Goal: Task Accomplishment & Management: Use online tool/utility

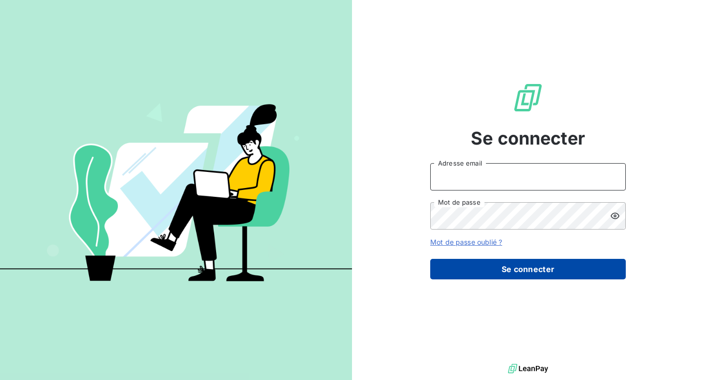
type input "abouffette@omedo.co"
click at [533, 271] on button "Se connecter" at bounding box center [528, 269] width 196 height 21
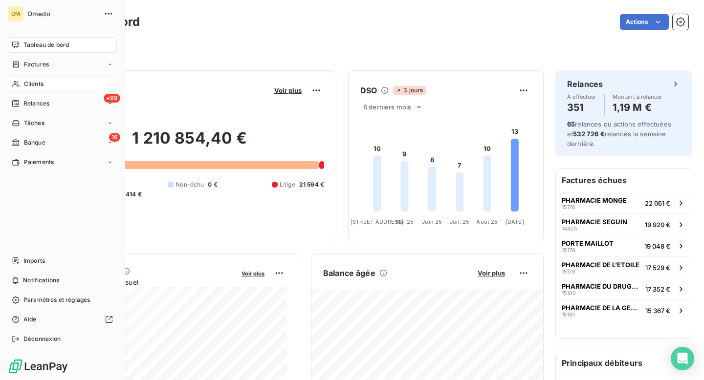
click at [31, 83] on span "Clients" at bounding box center [34, 84] width 20 height 9
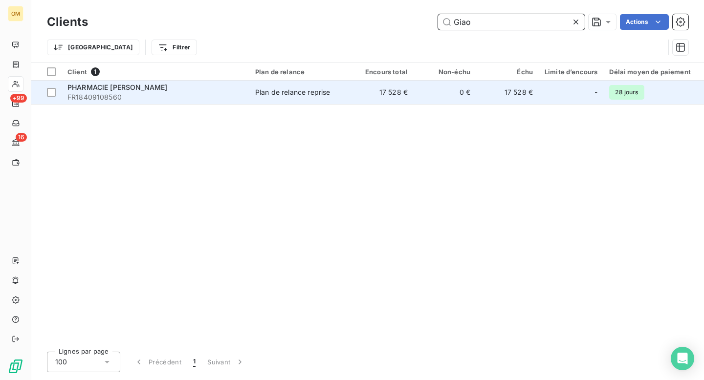
type input "Giao"
click at [121, 90] on span "PHARMACIE [PERSON_NAME]" at bounding box center [117, 87] width 100 height 8
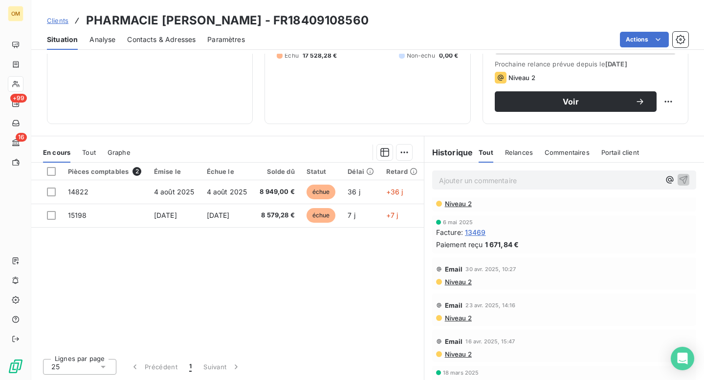
scroll to position [402, 0]
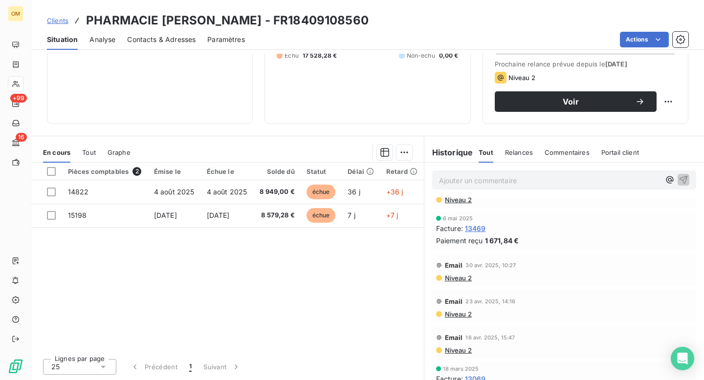
click at [478, 228] on span "13469" at bounding box center [475, 228] width 21 height 10
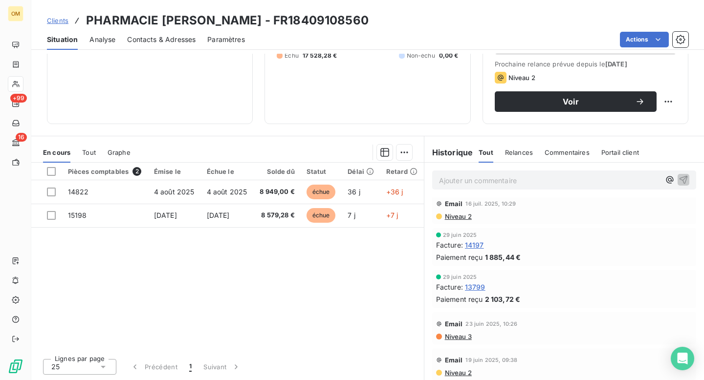
scroll to position [127, 0]
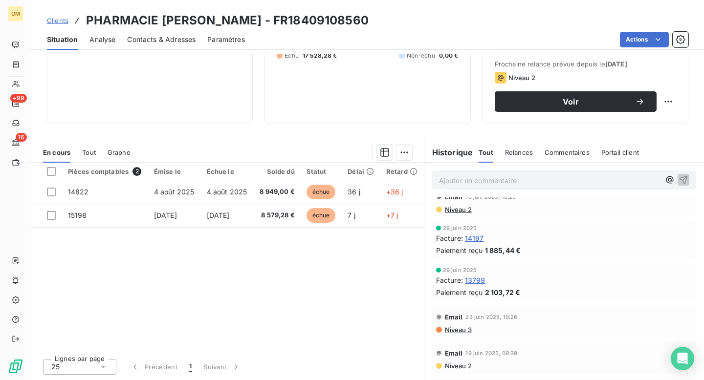
click at [479, 239] on span "14197" at bounding box center [474, 238] width 19 height 10
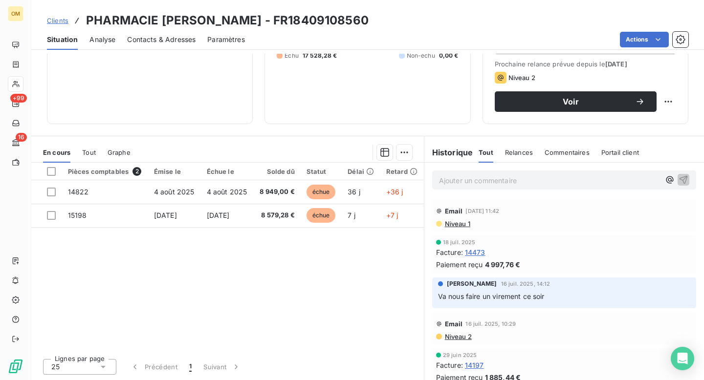
scroll to position [5, 0]
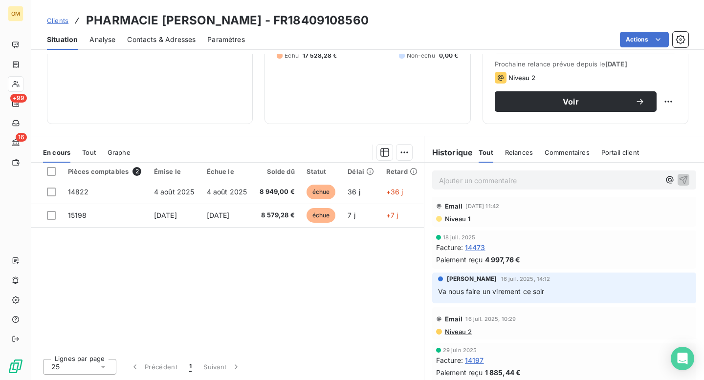
click at [476, 248] on span "14473" at bounding box center [475, 247] width 21 height 10
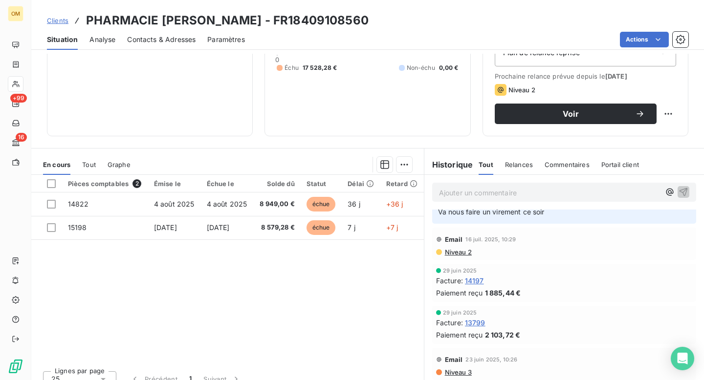
scroll to position [97, 0]
click at [477, 322] on span "13799" at bounding box center [475, 322] width 21 height 10
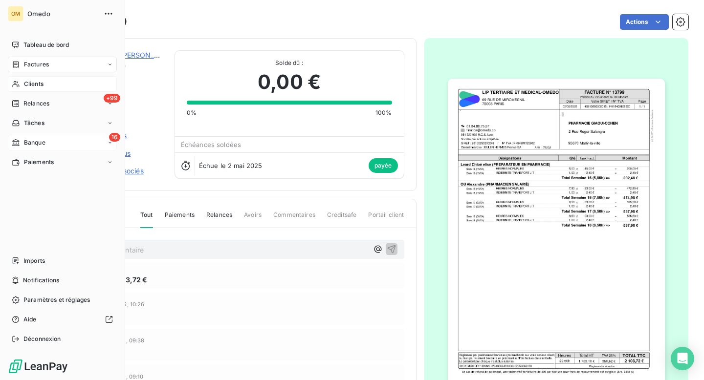
click at [33, 143] on span "Banque" at bounding box center [35, 142] width 22 height 9
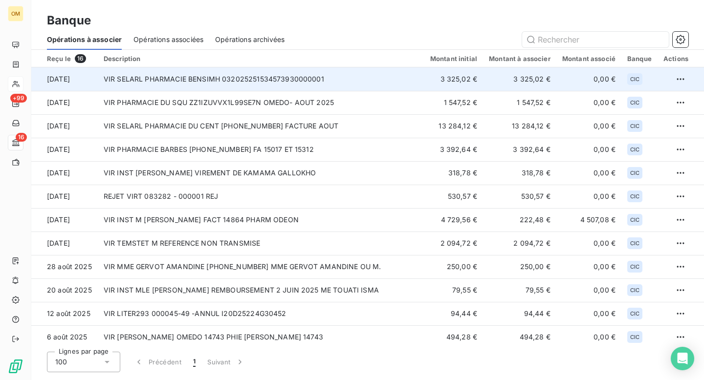
click at [201, 80] on td "VIR SELARL PHARMACIE BENSIMH 032025251534573930000001" at bounding box center [261, 78] width 327 height 23
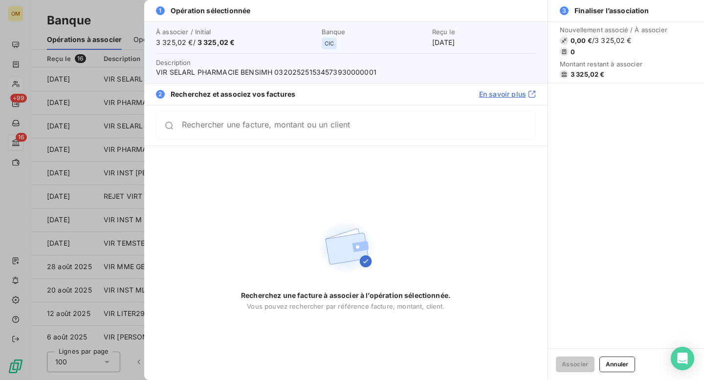
click at [192, 127] on input "Rechercher une facture, montant ou un client" at bounding box center [358, 126] width 353 height 10
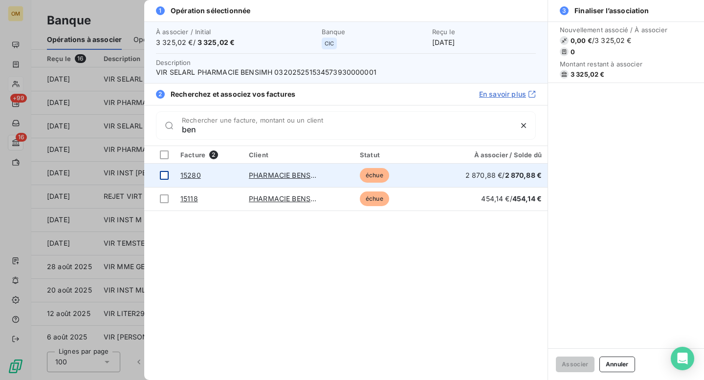
type input "ben"
click at [166, 176] on div at bounding box center [164, 175] width 9 height 9
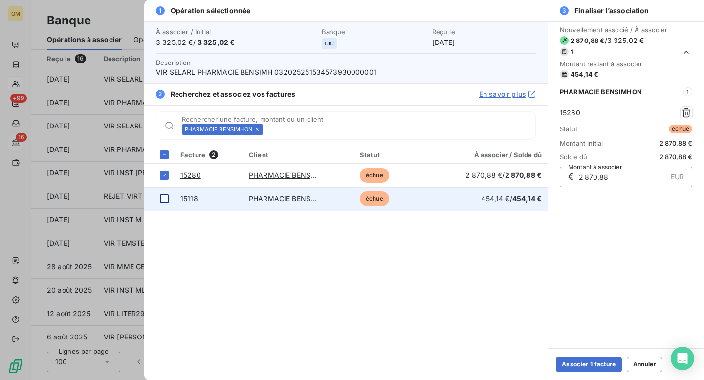
click at [166, 201] on div at bounding box center [164, 199] width 9 height 9
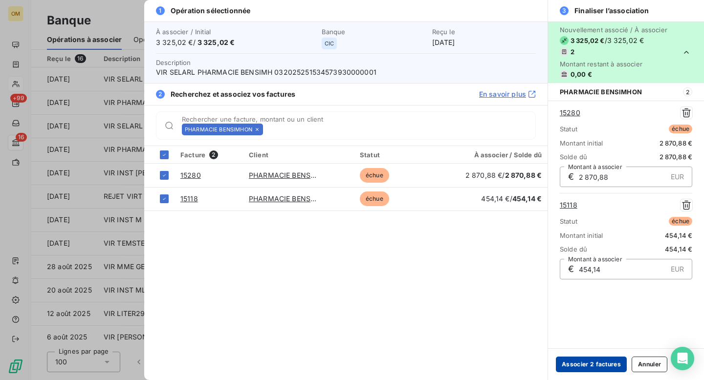
click at [595, 367] on button "Associer 2 factures" at bounding box center [591, 365] width 71 height 16
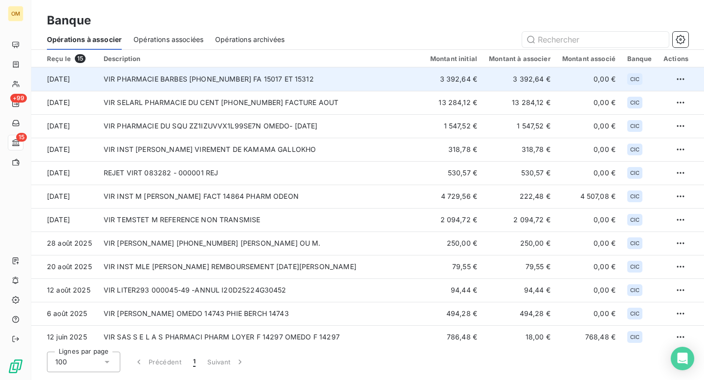
click at [227, 85] on td "VIR PHARMACIE BARBES 10096-14-25252023017795 FA 15017 ET 15312" at bounding box center [261, 78] width 327 height 23
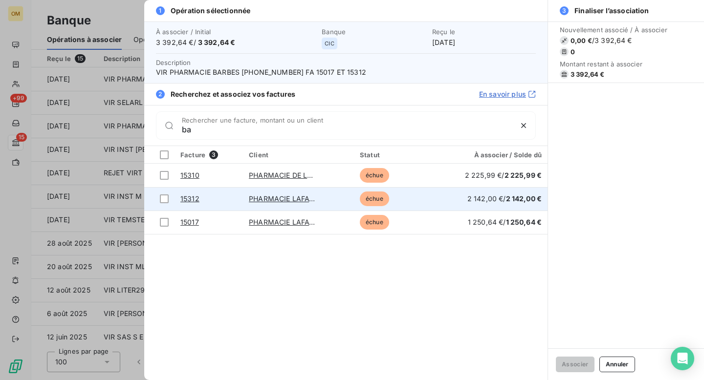
type input "b"
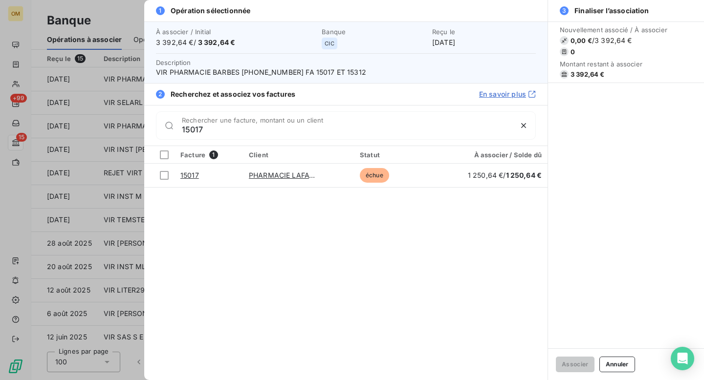
type input "15017"
click at [113, 22] on div at bounding box center [352, 190] width 704 height 380
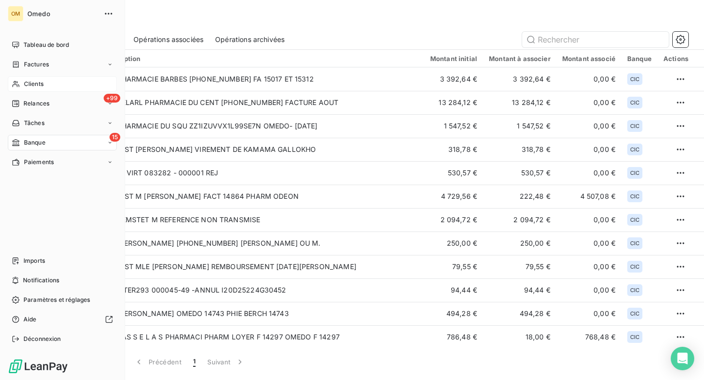
click at [31, 85] on span "Clients" at bounding box center [34, 84] width 20 height 9
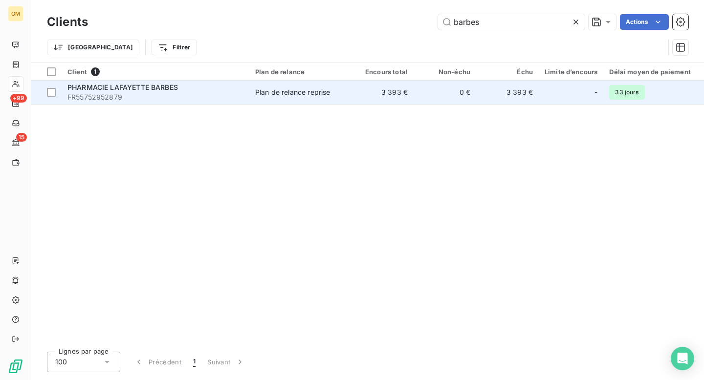
type input "barbes"
click at [306, 100] on td "Plan de relance reprise" at bounding box center [300, 92] width 102 height 23
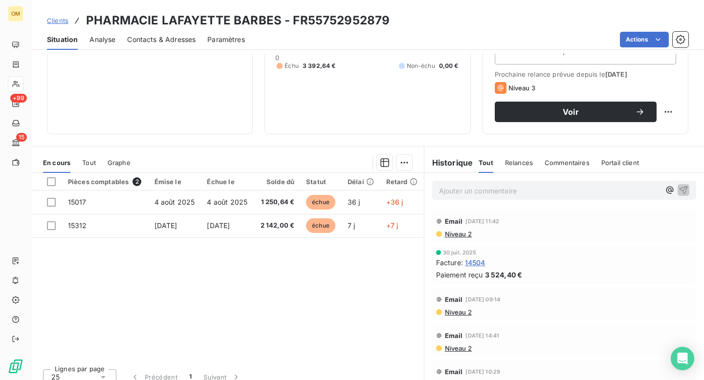
scroll to position [136, 0]
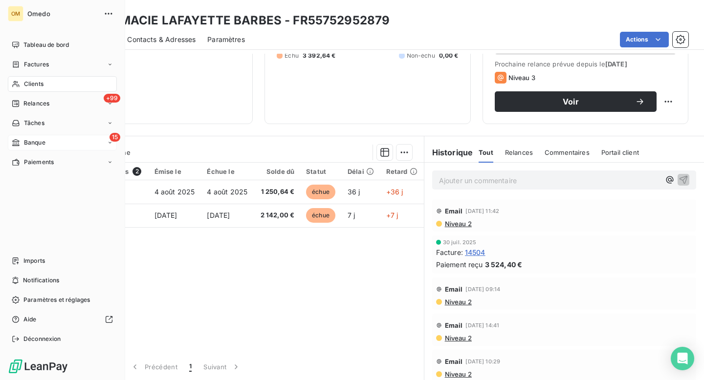
click at [36, 142] on span "Banque" at bounding box center [35, 142] width 22 height 9
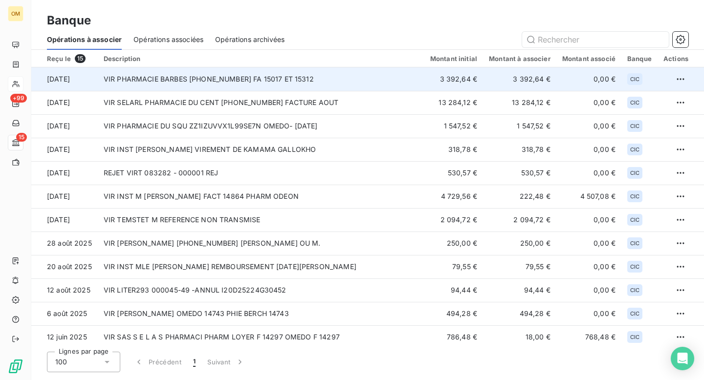
click at [222, 82] on td "VIR PHARMACIE BARBES 10096-14-25252023017795 FA 15017 ET 15312" at bounding box center [261, 78] width 327 height 23
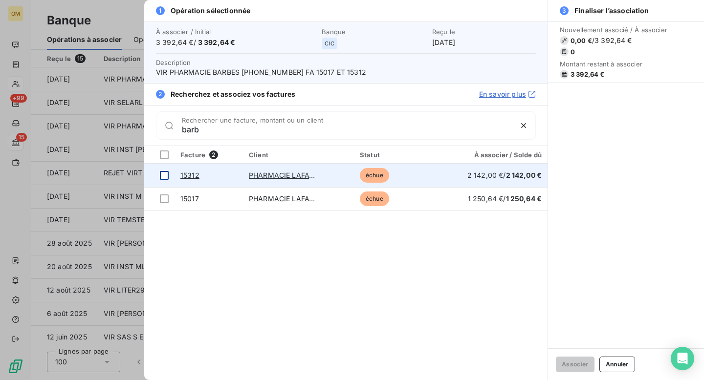
type input "barb"
click at [164, 173] on div at bounding box center [164, 175] width 9 height 9
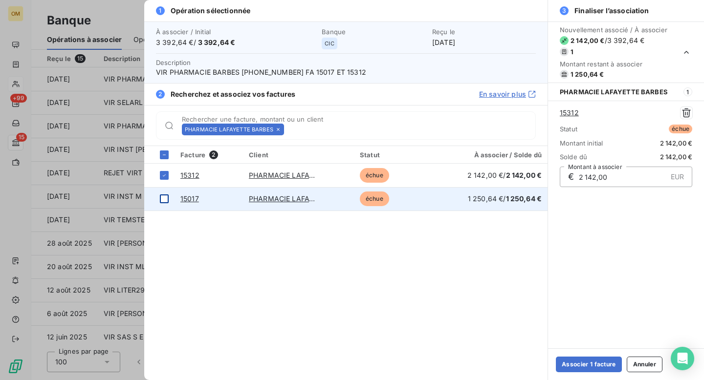
click at [165, 202] on div at bounding box center [164, 199] width 9 height 9
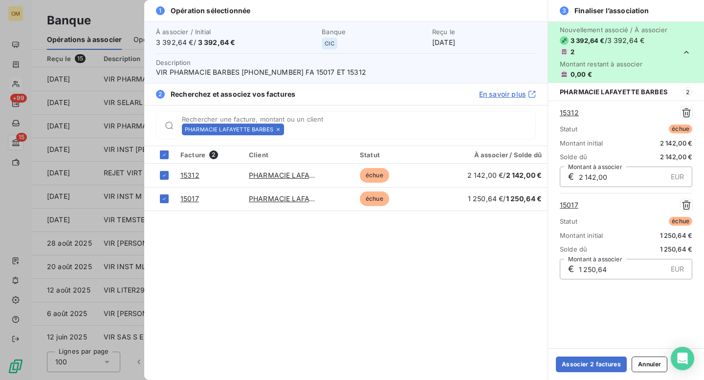
click at [118, 22] on div at bounding box center [352, 190] width 704 height 380
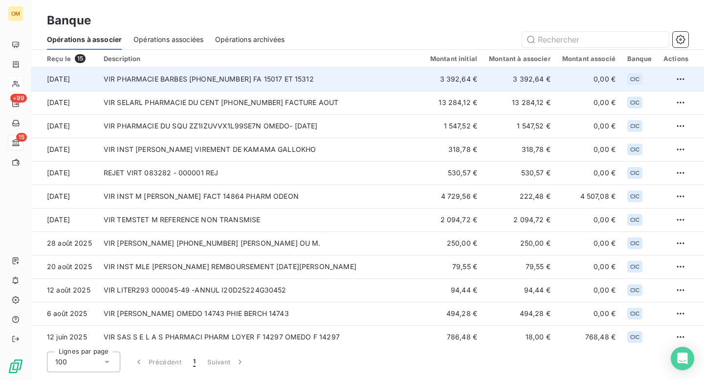
click at [243, 85] on td "VIR PHARMACIE BARBES 10096-14-25252023017795 FA 15017 ET 15312" at bounding box center [261, 78] width 327 height 23
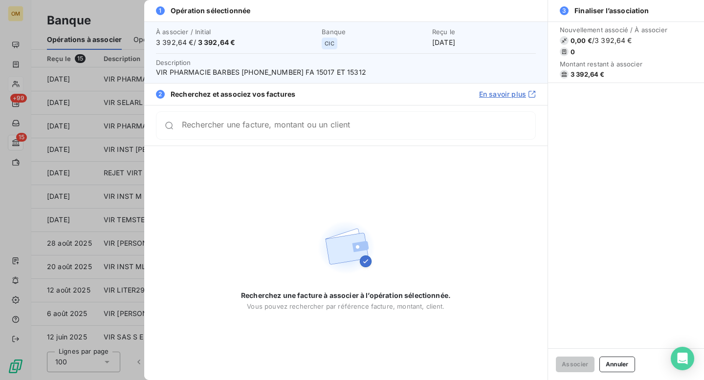
click at [128, 22] on div at bounding box center [352, 190] width 704 height 380
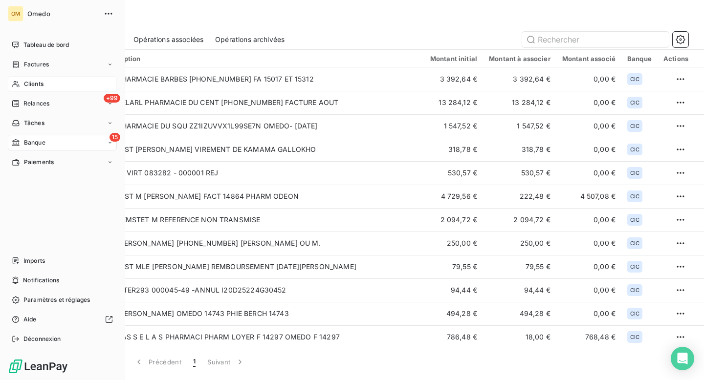
click at [32, 83] on span "Clients" at bounding box center [34, 84] width 20 height 9
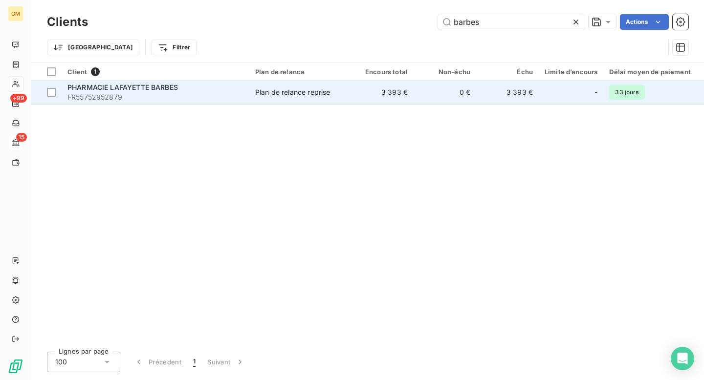
click at [206, 97] on span "FR55752952879" at bounding box center [155, 97] width 176 height 10
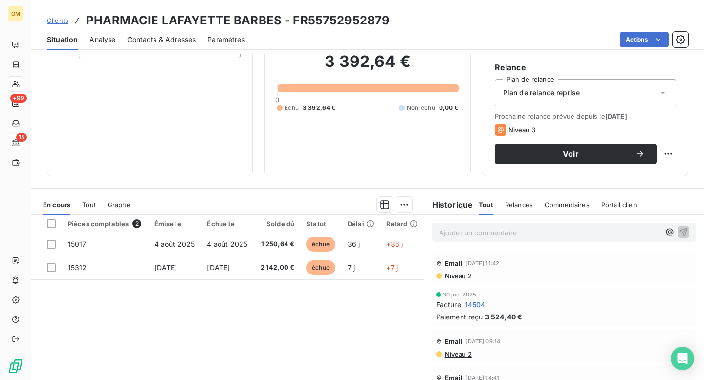
scroll to position [85, 0]
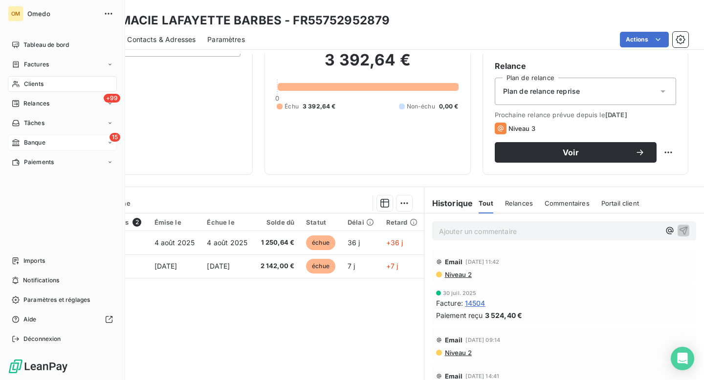
click at [33, 142] on span "Banque" at bounding box center [35, 142] width 22 height 9
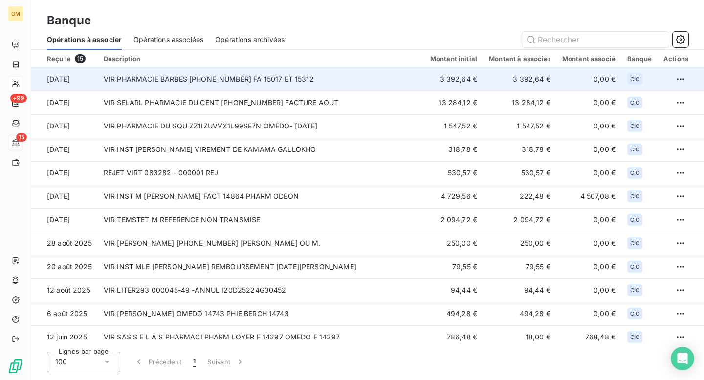
click at [181, 84] on td "VIR PHARMACIE BARBES 10096-14-25252023017795 FA 15017 ET 15312" at bounding box center [261, 78] width 327 height 23
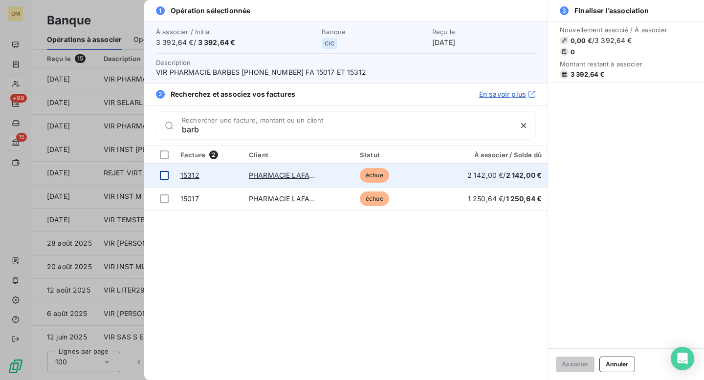
type input "barb"
click at [164, 175] on div at bounding box center [164, 175] width 9 height 9
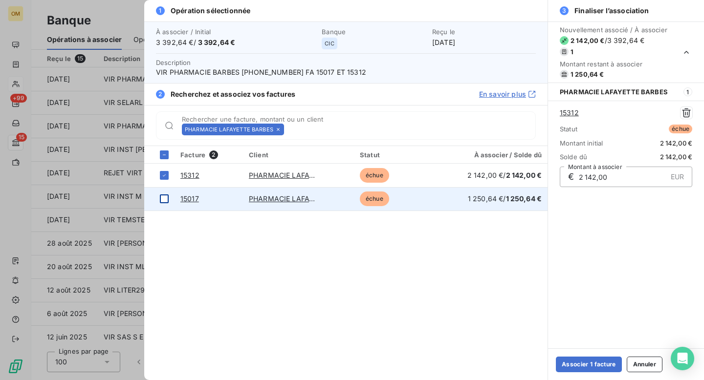
click at [166, 201] on div at bounding box center [164, 199] width 9 height 9
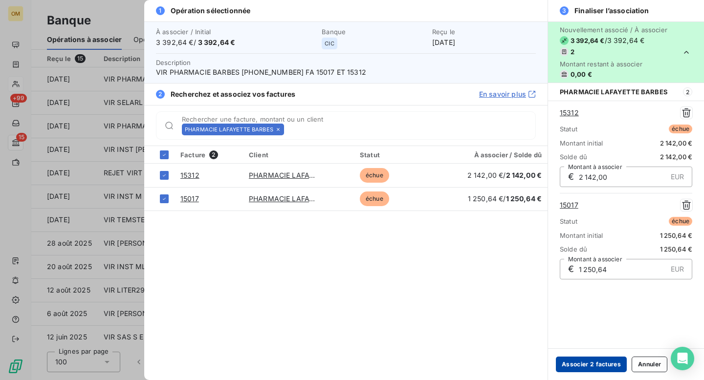
click at [591, 367] on button "Associer 2 factures" at bounding box center [591, 365] width 71 height 16
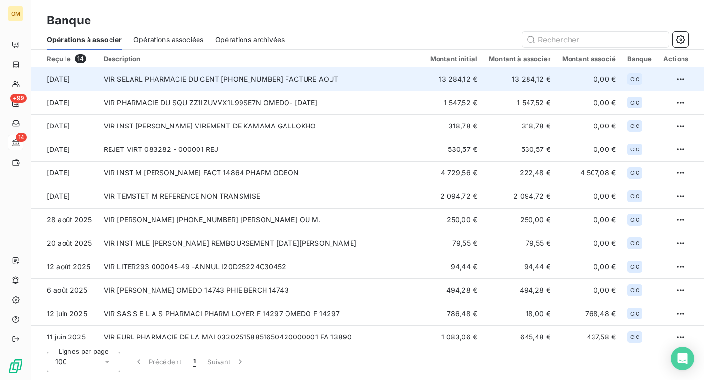
click at [248, 83] on td "VIR SELARL PHARMACIE DU CENT [PHONE_NUMBER] FACTURE AOUT" at bounding box center [261, 78] width 327 height 23
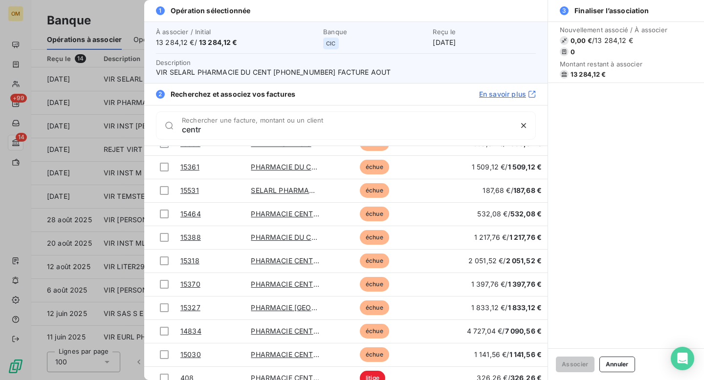
scroll to position [229, 0]
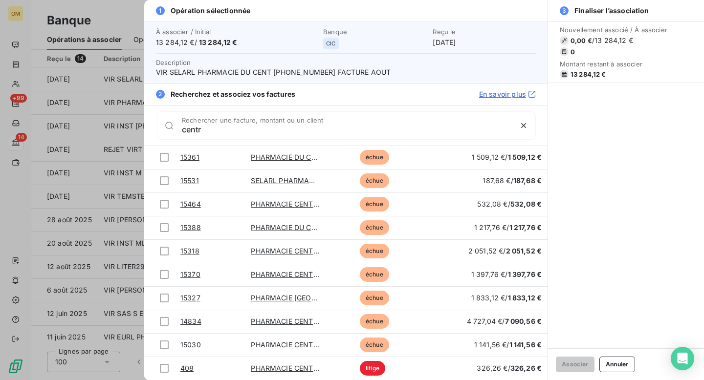
type input "centr"
click at [118, 7] on div at bounding box center [352, 190] width 704 height 380
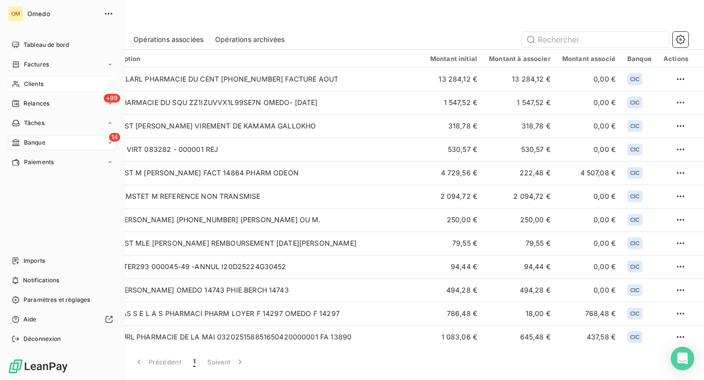
click at [34, 83] on span "Clients" at bounding box center [34, 84] width 20 height 9
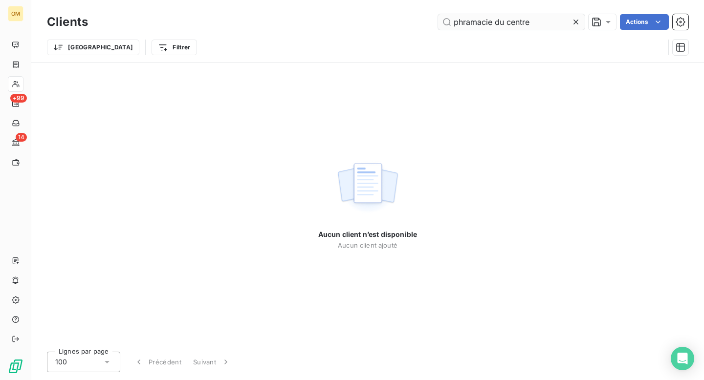
click at [471, 22] on input "phramacie du centre" at bounding box center [511, 22] width 147 height 16
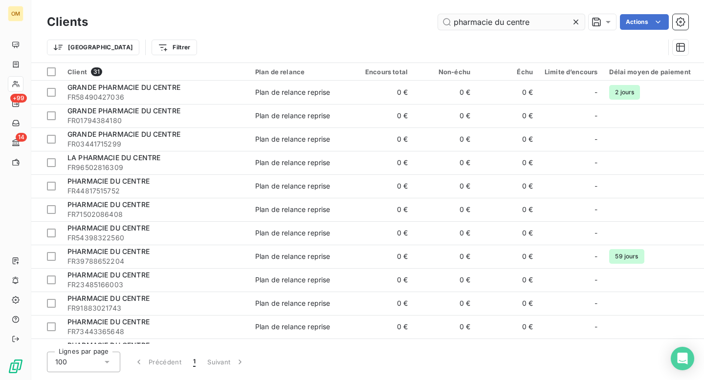
click at [541, 22] on input "pharmacie du centre" at bounding box center [511, 22] width 147 height 16
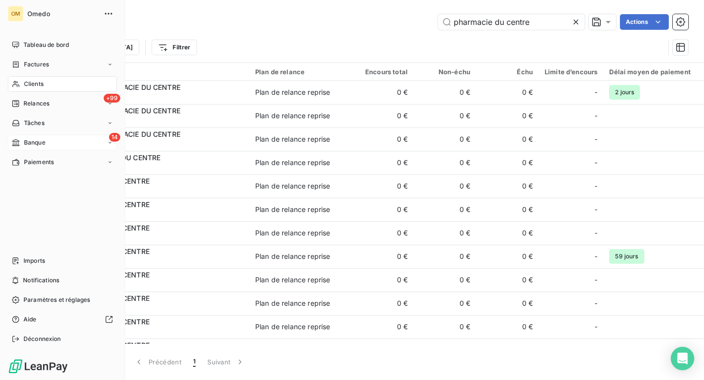
type input "pharmacie du centre"
click at [35, 142] on span "Banque" at bounding box center [35, 142] width 22 height 9
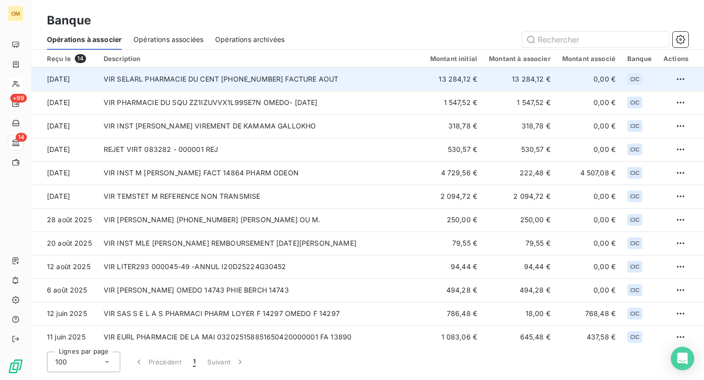
click at [248, 86] on td "VIR SELARL PHARMACIE DU CENT 10096-14-25252073092447 FACTURE AOUT" at bounding box center [261, 78] width 327 height 23
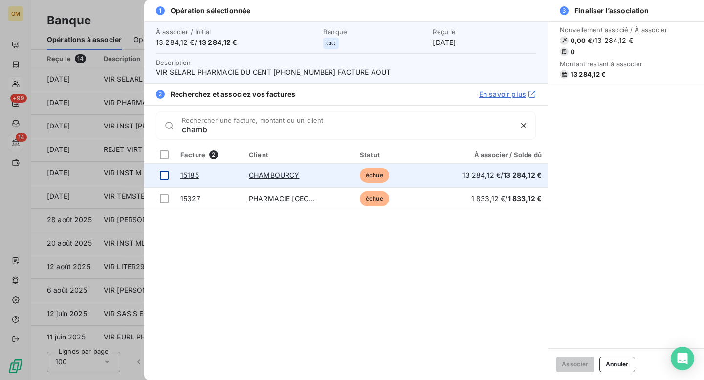
type input "chamb"
click at [164, 174] on div at bounding box center [164, 175] width 9 height 9
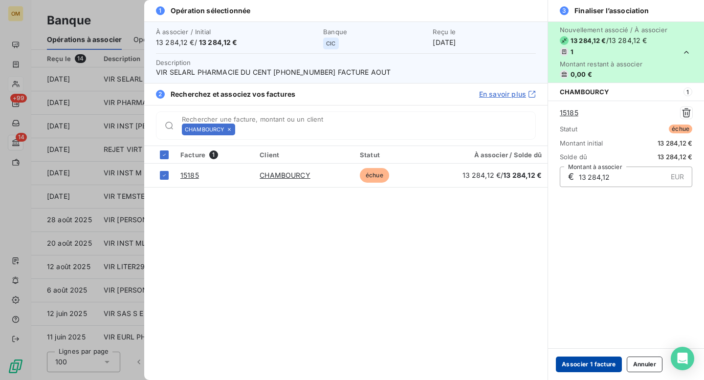
click at [589, 364] on button "Associer 1 facture" at bounding box center [589, 365] width 66 height 16
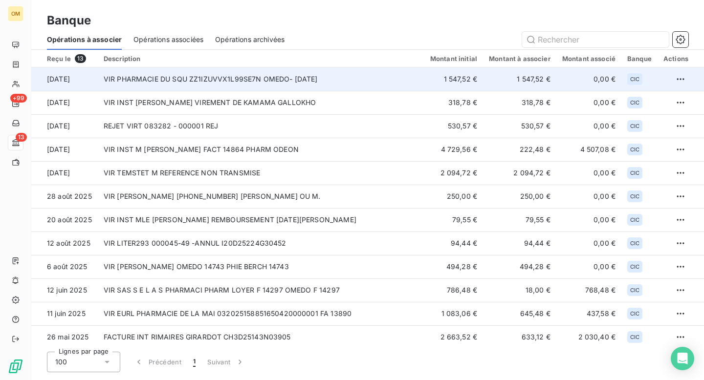
click at [256, 87] on td "VIR PHARMACIE DU SQU ZZ1IZUVVX1L99SE7N OMEDO- AOUT 2025" at bounding box center [261, 78] width 327 height 23
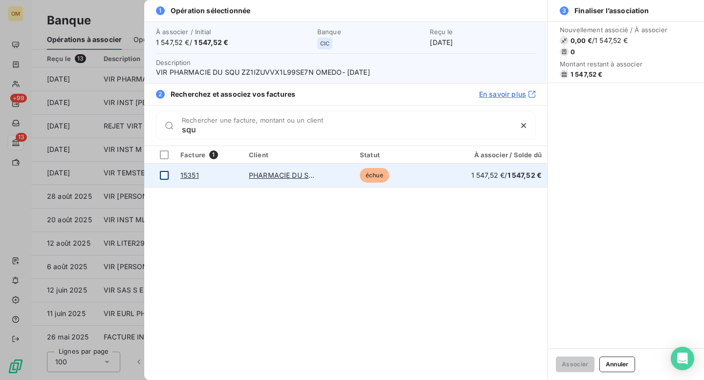
type input "squ"
click at [164, 175] on div at bounding box center [164, 175] width 9 height 9
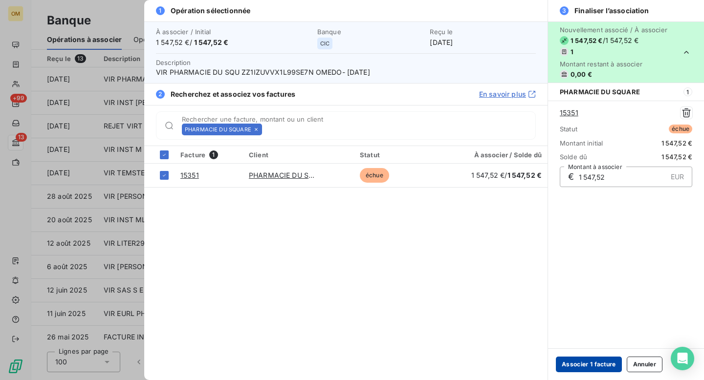
click at [593, 365] on button "Associer 1 facture" at bounding box center [589, 365] width 66 height 16
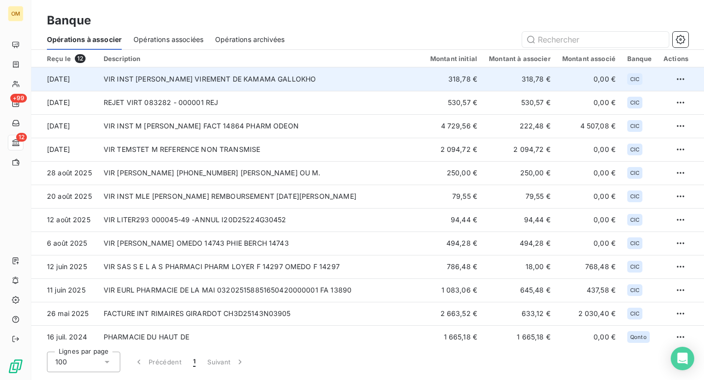
click at [226, 87] on td "VIR INST [PERSON_NAME] VIREMENT DE KAMAMA GALLOKHO" at bounding box center [261, 78] width 327 height 23
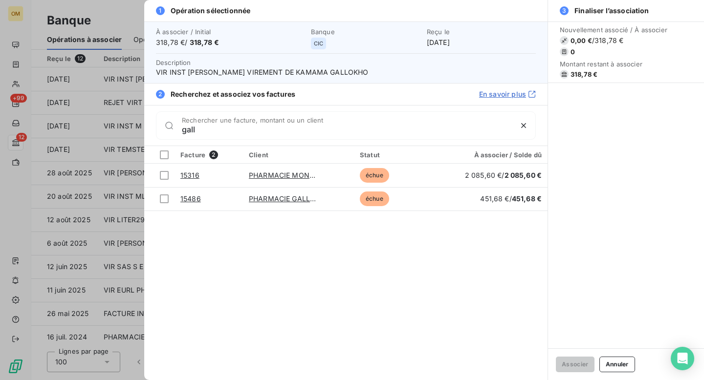
type input "gall"
click at [140, 20] on div at bounding box center [352, 190] width 704 height 380
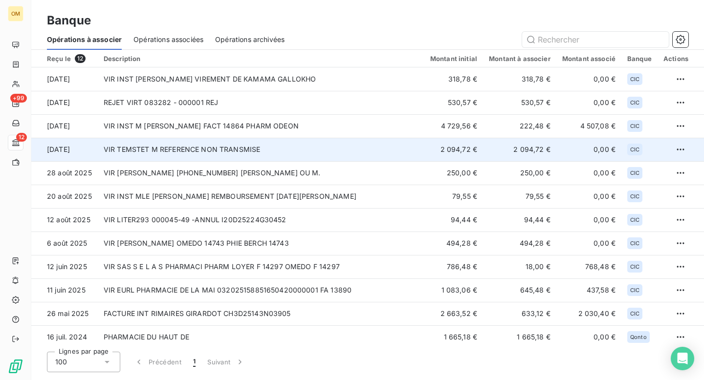
click at [284, 154] on td "VIR TEMSTET M REFERENCE NON TRANSMISE" at bounding box center [261, 149] width 327 height 23
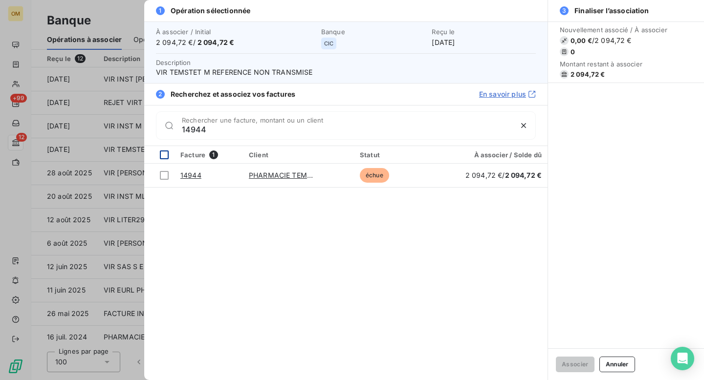
type input "14944"
click at [164, 154] on div at bounding box center [164, 155] width 9 height 9
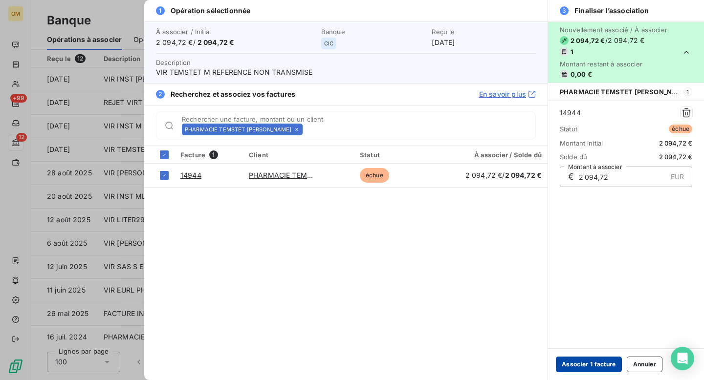
click at [595, 365] on button "Associer 1 facture" at bounding box center [589, 365] width 66 height 16
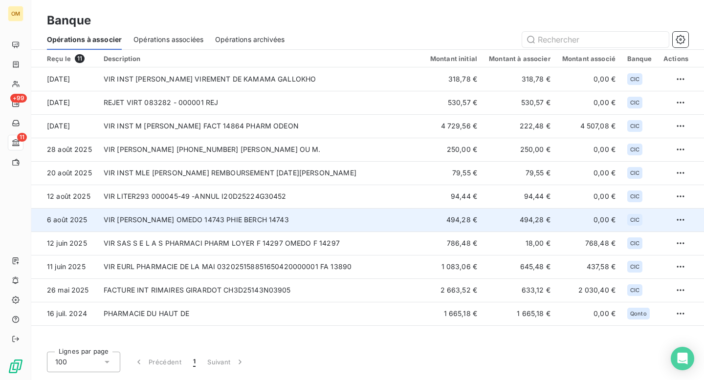
click at [231, 224] on td "VIR [PERSON_NAME] OMEDO 14743 PHIE BERCH 14743" at bounding box center [261, 219] width 327 height 23
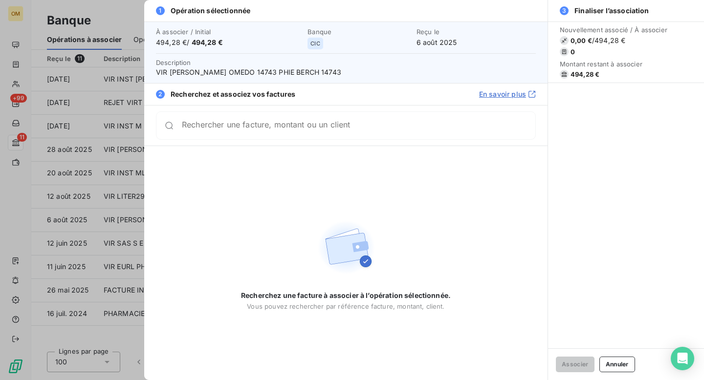
click at [193, 129] on input "Rechercher une facture, montant ou un client" at bounding box center [358, 126] width 353 height 10
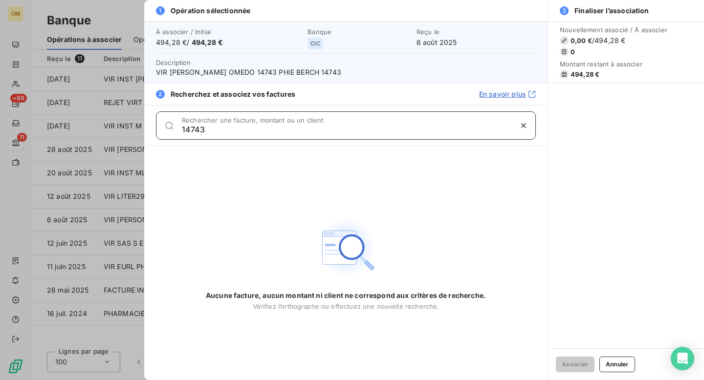
type input "14743"
click at [122, 15] on div at bounding box center [352, 190] width 704 height 380
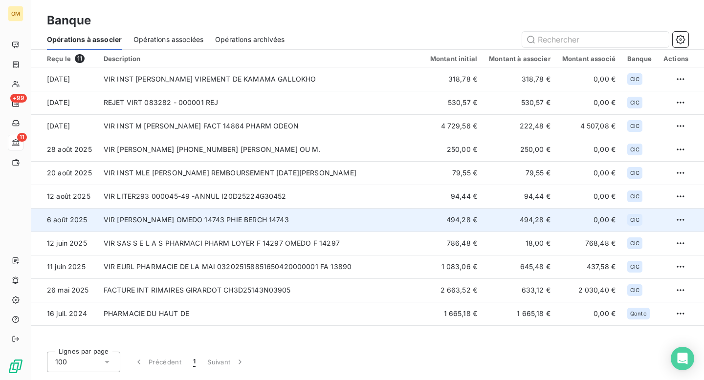
click at [259, 227] on td "VIR [PERSON_NAME] OMEDO 14743 PHIE BERCH 14743" at bounding box center [261, 219] width 327 height 23
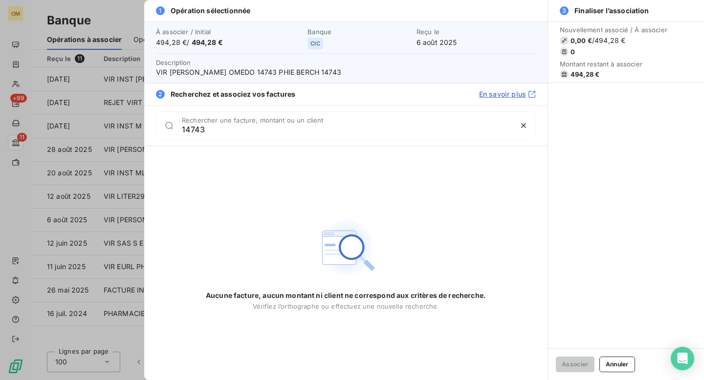
type input "14743"
click at [226, 224] on div "Aucune facture, aucun montant ni client ne correspond aux critères de recherche…" at bounding box center [346, 264] width 280 height 94
click at [123, 18] on div at bounding box center [352, 190] width 704 height 380
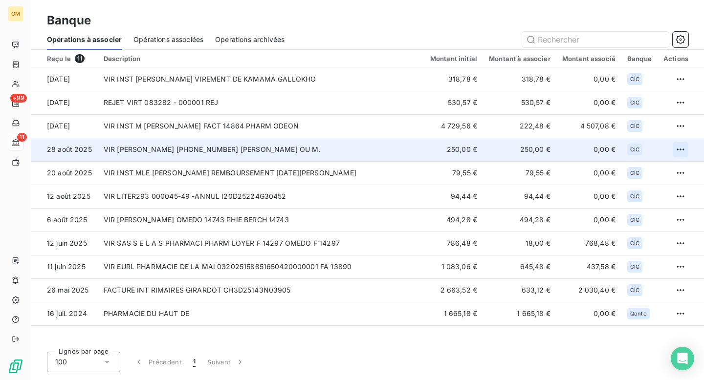
click at [680, 147] on html "OM +99 11 Banque Opérations à associer Opérations associées Opérations archivée…" at bounding box center [352, 190] width 704 height 380
click at [650, 171] on div "Archiver l’opération" at bounding box center [646, 171] width 75 height 16
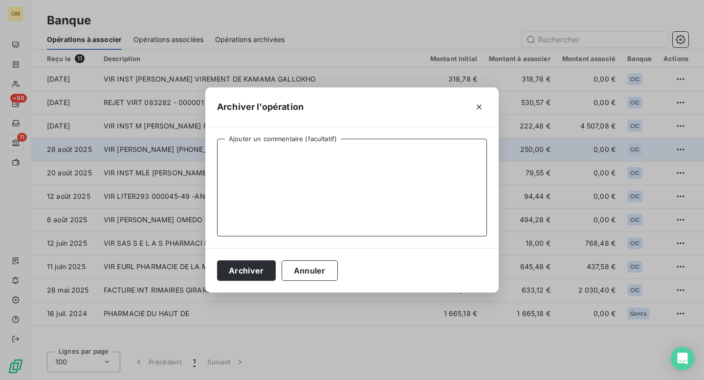
click at [281, 160] on textarea "Ajouter un commentaire (facultatif)" at bounding box center [352, 188] width 270 height 98
type textarea "."
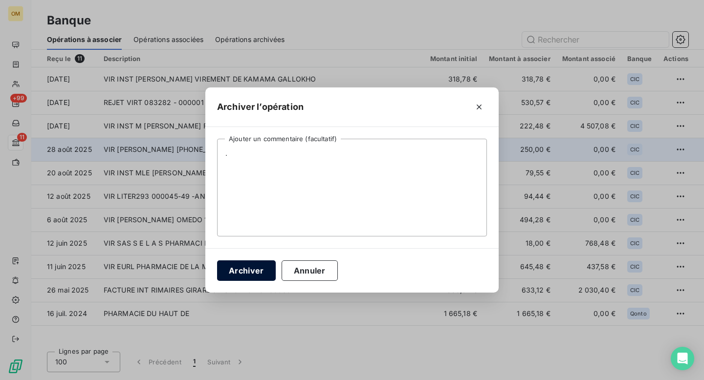
click at [239, 270] on button "Archiver" at bounding box center [246, 271] width 59 height 21
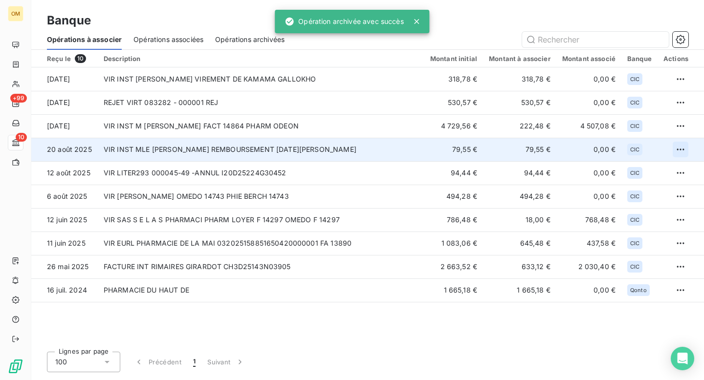
click at [681, 149] on html "OM +99 10 Banque Opérations à associer Opérations associées Opérations archivée…" at bounding box center [352, 190] width 704 height 380
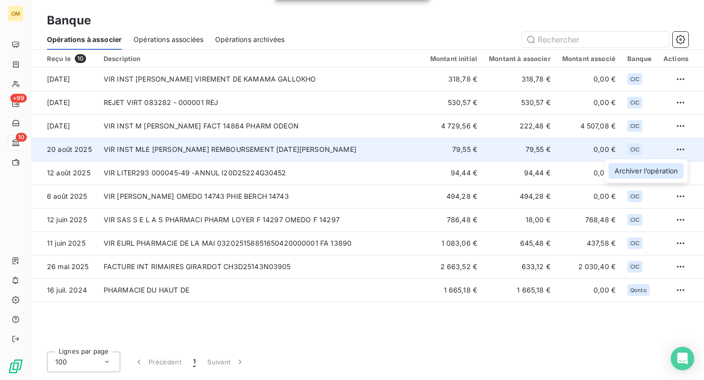
click at [659, 172] on div "Archiver l’opération" at bounding box center [646, 171] width 75 height 16
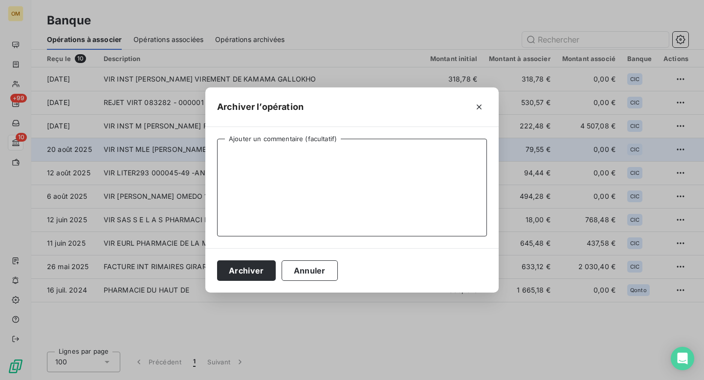
click at [429, 169] on textarea "Ajouter un commentaire (facultatif)" at bounding box center [352, 188] width 270 height 98
type textarea "."
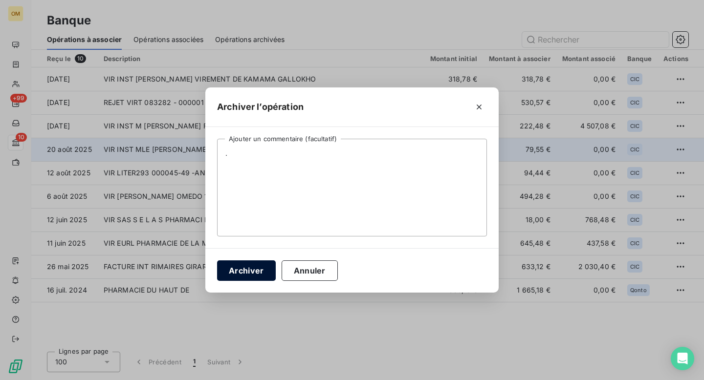
click at [248, 270] on button "Archiver" at bounding box center [246, 271] width 59 height 21
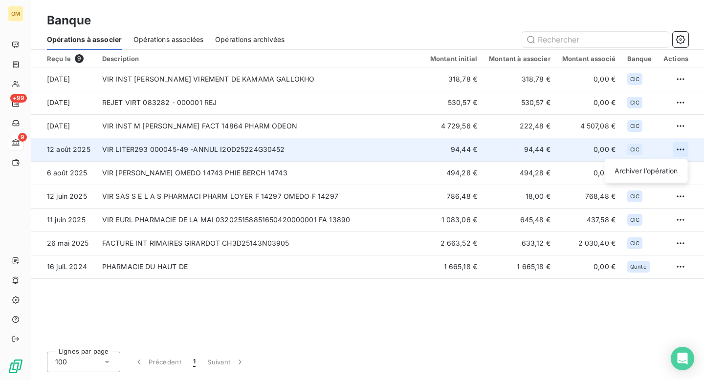
click at [682, 148] on html "OM +99 9 Banque Opérations à associer Opérations associées Opérations archivées…" at bounding box center [352, 190] width 704 height 380
click at [664, 166] on div "Archiver l’opération" at bounding box center [646, 171] width 75 height 16
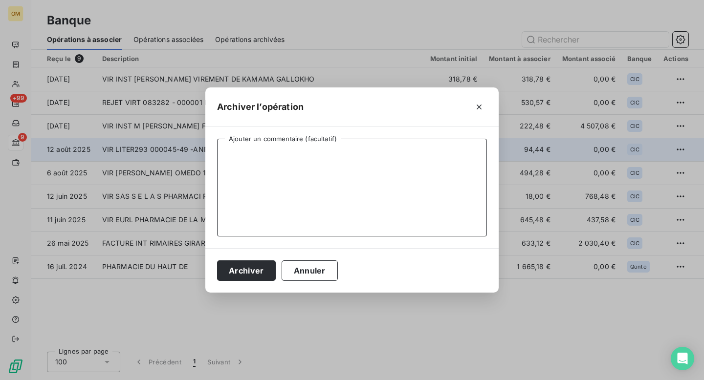
click at [466, 164] on textarea "Ajouter un commentaire (facultatif)" at bounding box center [352, 188] width 270 height 98
type textarea "."
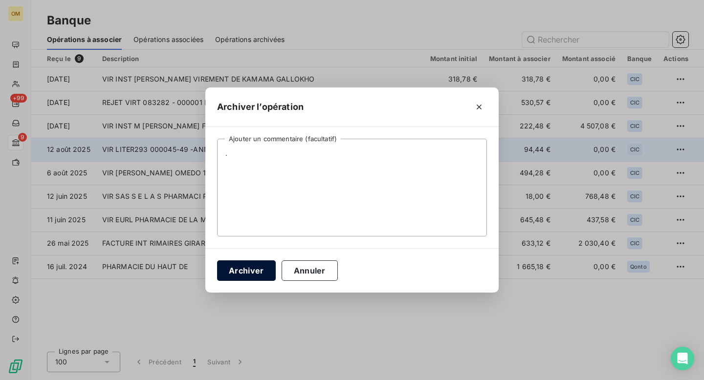
click at [243, 272] on button "Archiver" at bounding box center [246, 271] width 59 height 21
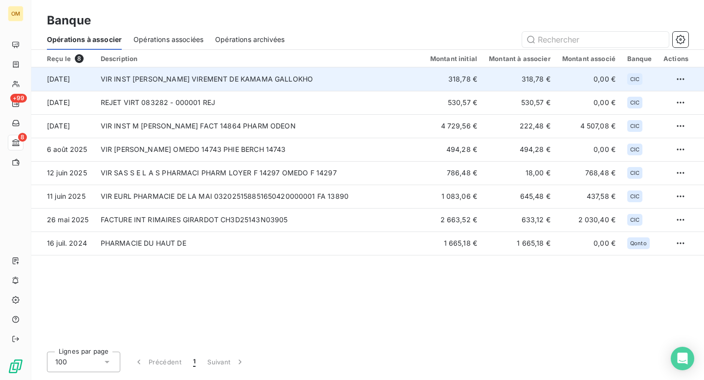
click at [238, 84] on td "VIR INST [PERSON_NAME] VIREMENT DE KAMAMA GALLOKHO" at bounding box center [259, 78] width 329 height 23
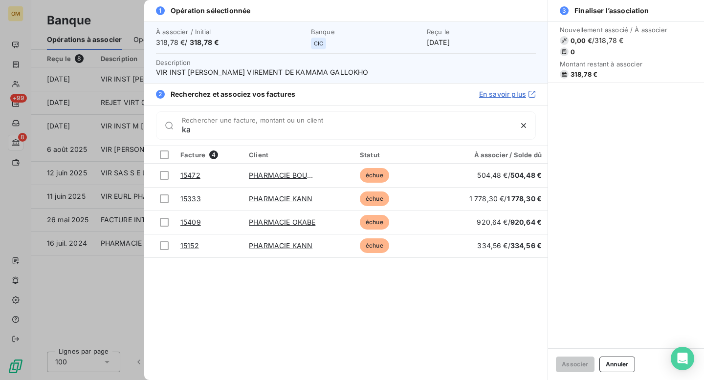
type input "k"
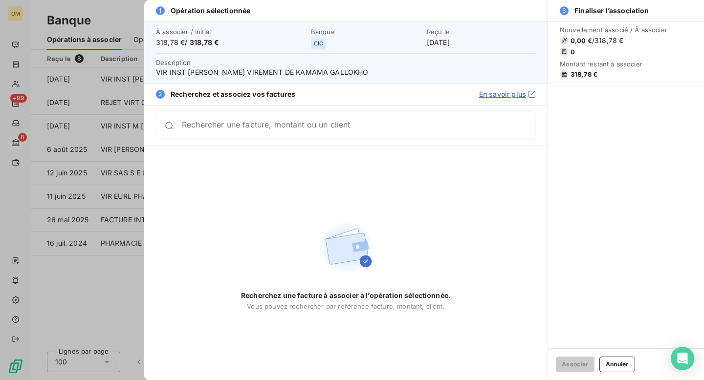
click at [121, 8] on div at bounding box center [352, 190] width 704 height 380
